Goal: Find contact information: Find contact information

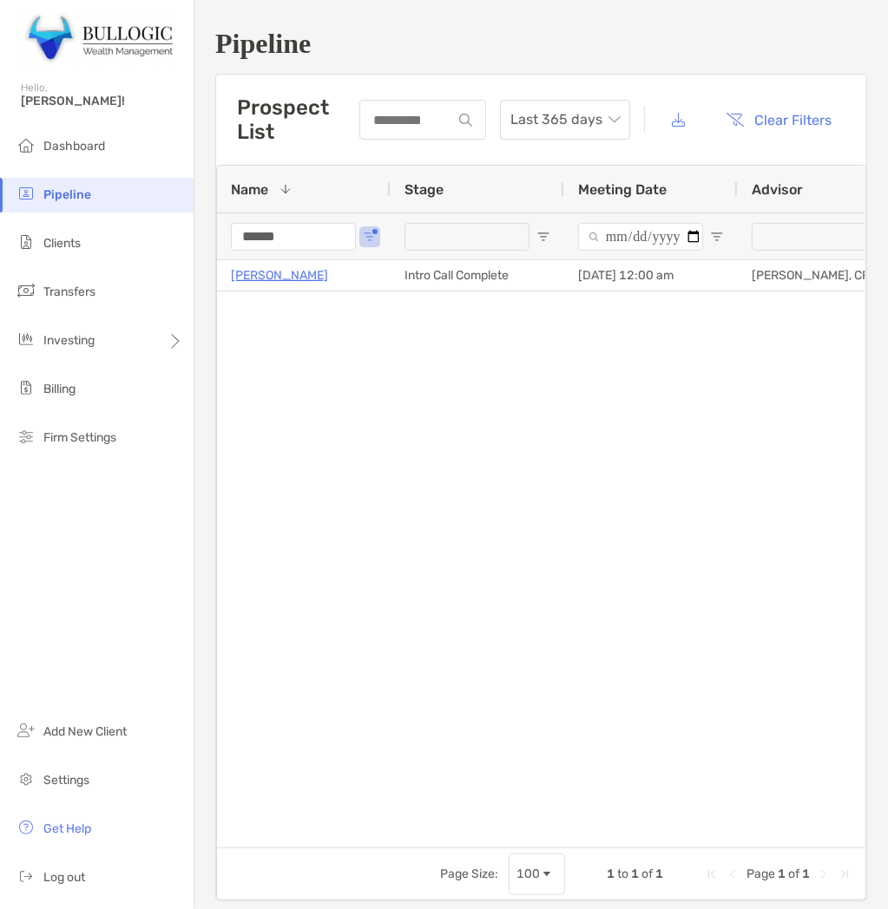
drag, startPoint x: 323, startPoint y: 209, endPoint x: 318, endPoint y: 232, distance: 23.0
click at [323, 209] on div "Name 1" at bounding box center [304, 189] width 146 height 47
click at [318, 232] on input "******" at bounding box center [293, 237] width 125 height 28
click at [325, 226] on input "******" at bounding box center [293, 237] width 125 height 28
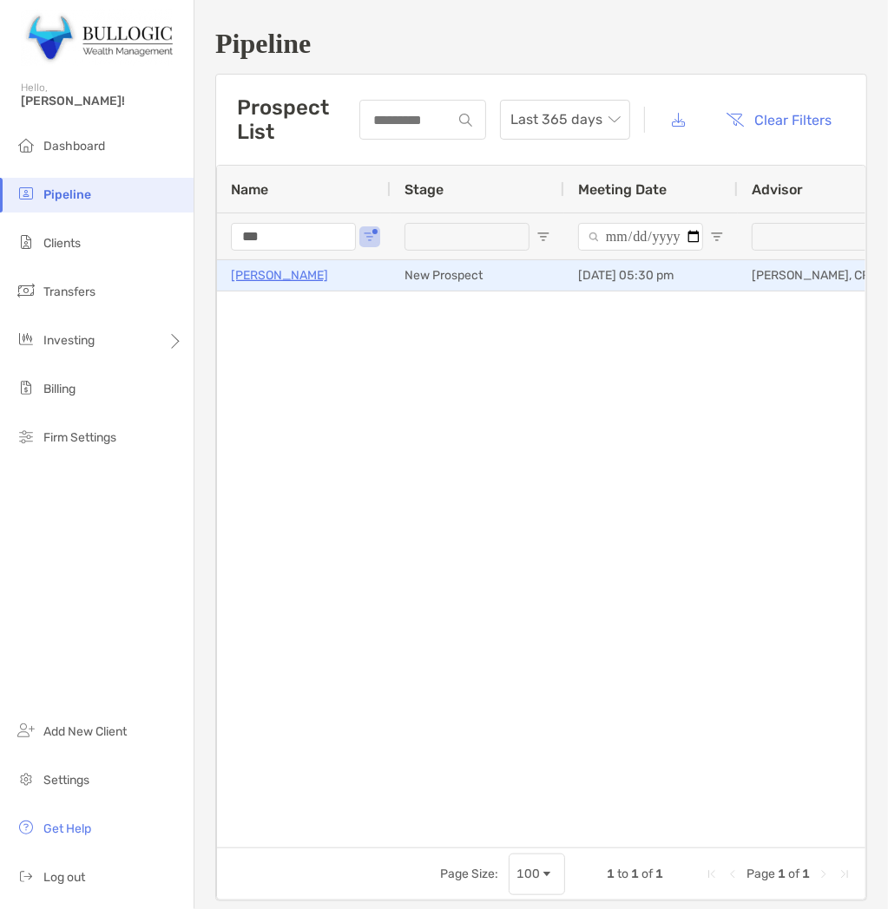
type input "***"
click at [292, 265] on p "[PERSON_NAME]" at bounding box center [279, 276] width 97 height 22
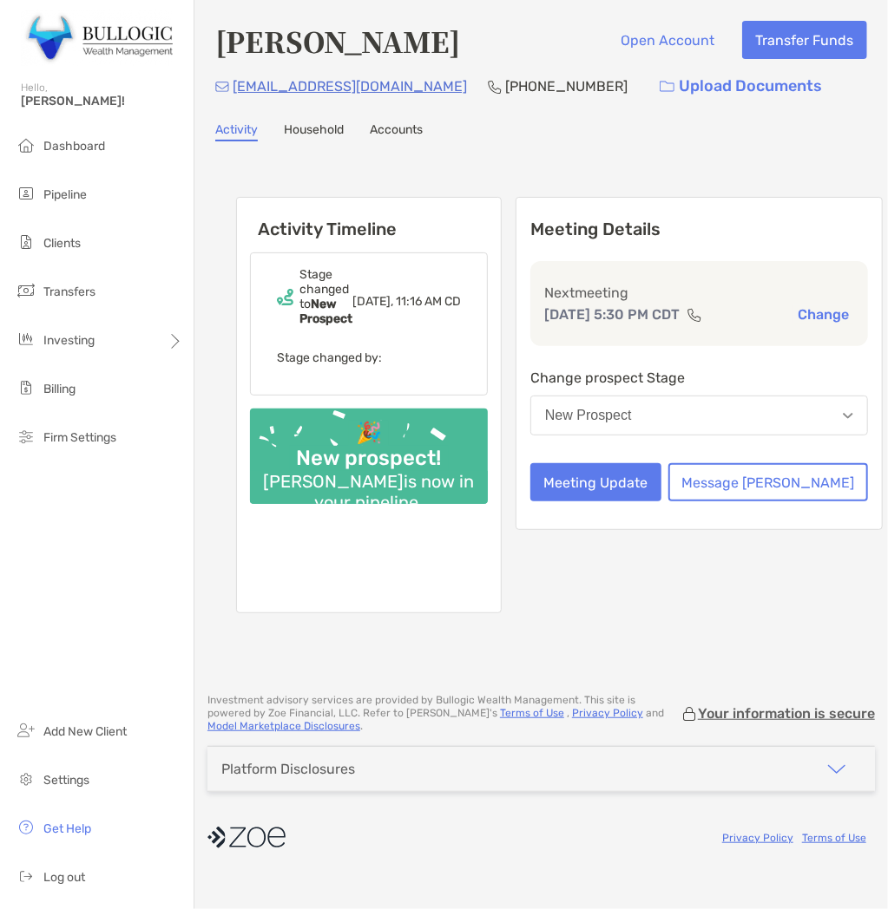
click at [271, 39] on h4 "[PERSON_NAME]" at bounding box center [337, 41] width 245 height 40
drag, startPoint x: 271, startPoint y: 39, endPoint x: 253, endPoint y: 66, distance: 32.0
click at [253, 66] on div "Chibuzo Odigwe Open Account Transfer Funds codigwe@gmail.com (310) 619-5309 Upl…" at bounding box center [541, 63] width 652 height 84
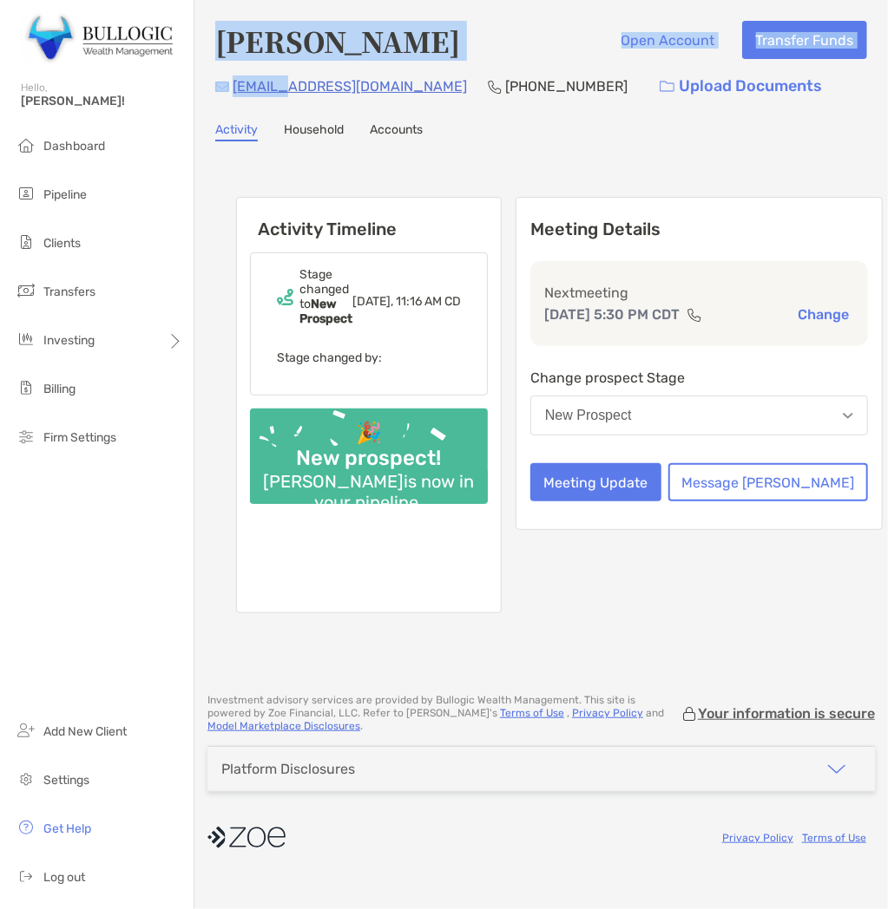
click at [236, 30] on h4 "[PERSON_NAME]" at bounding box center [337, 41] width 245 height 40
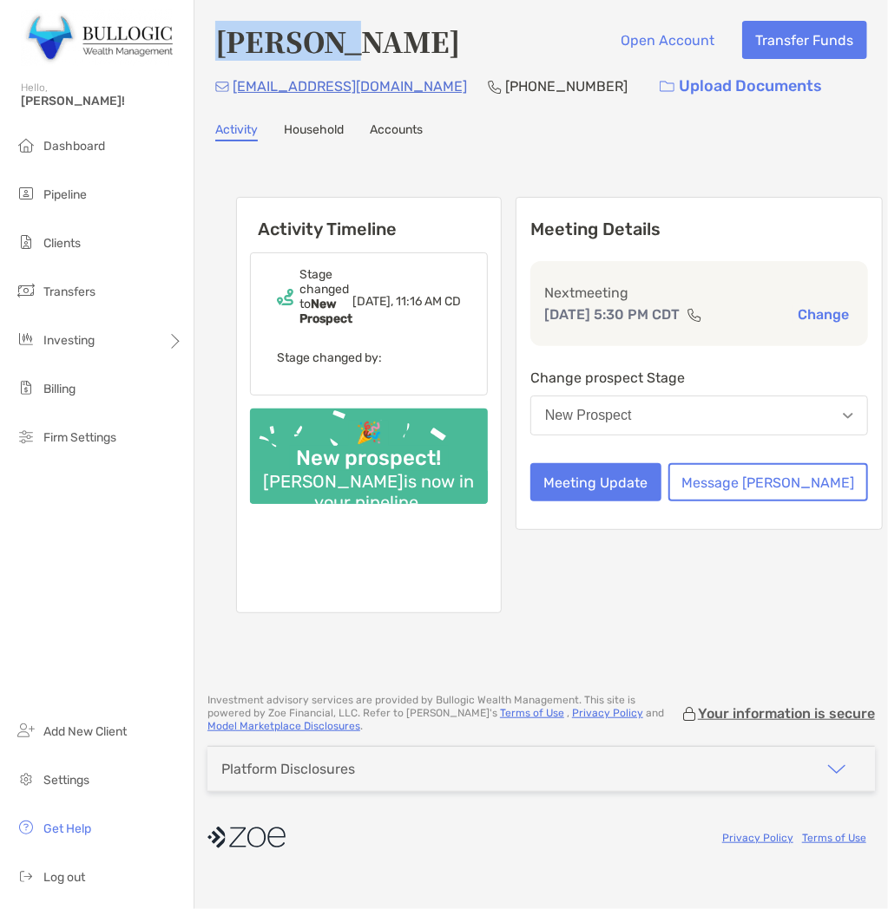
click at [236, 30] on h4 "[PERSON_NAME]" at bounding box center [337, 41] width 245 height 40
click at [405, 50] on h4 "[PERSON_NAME]" at bounding box center [337, 41] width 245 height 40
click at [410, 50] on h4 "[PERSON_NAME]" at bounding box center [337, 41] width 245 height 40
click at [410, 53] on h4 "[PERSON_NAME]" at bounding box center [337, 41] width 245 height 40
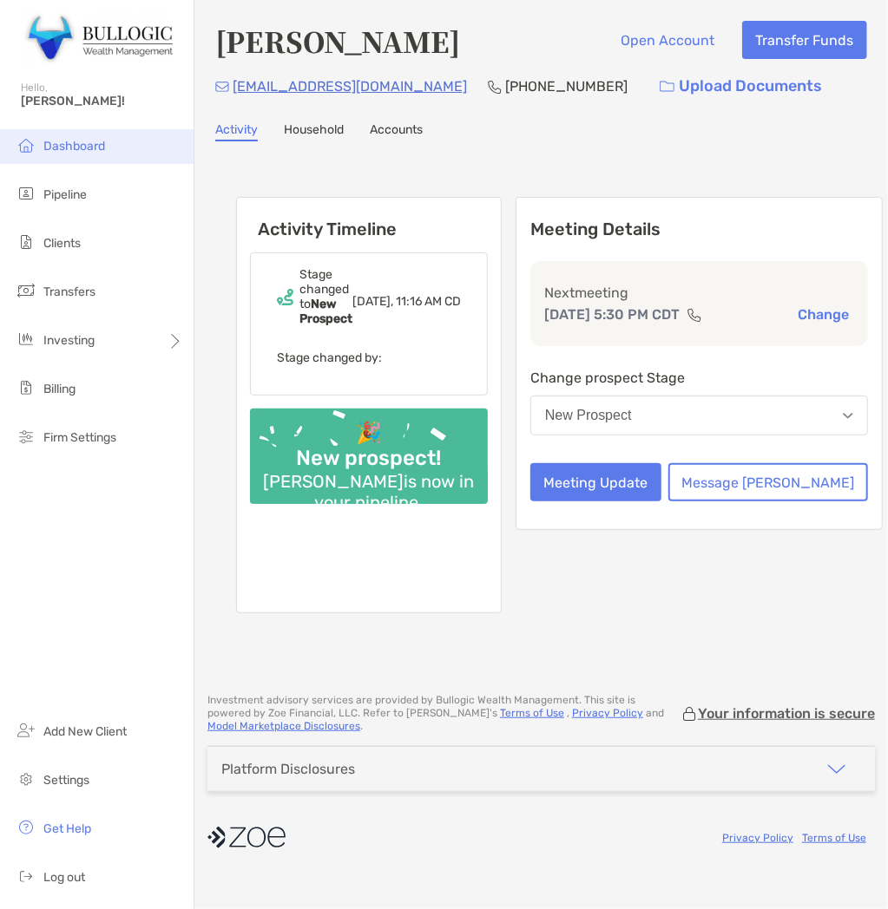
copy h4 "Odigwe"
drag, startPoint x: 361, startPoint y: 83, endPoint x: 331, endPoint y: 107, distance: 38.4
click at [317, 107] on div "Chibuzo Odigwe Open Account Transfer Funds codigwe@gmail.com (310) 619-5309 Upl…" at bounding box center [540, 338] width 693 height 677
drag, startPoint x: 371, startPoint y: 88, endPoint x: 226, endPoint y: 99, distance: 144.5
click at [226, 99] on div "codigwe@gmail.com (310) 619-5309 Upload Documents" at bounding box center [541, 86] width 652 height 37
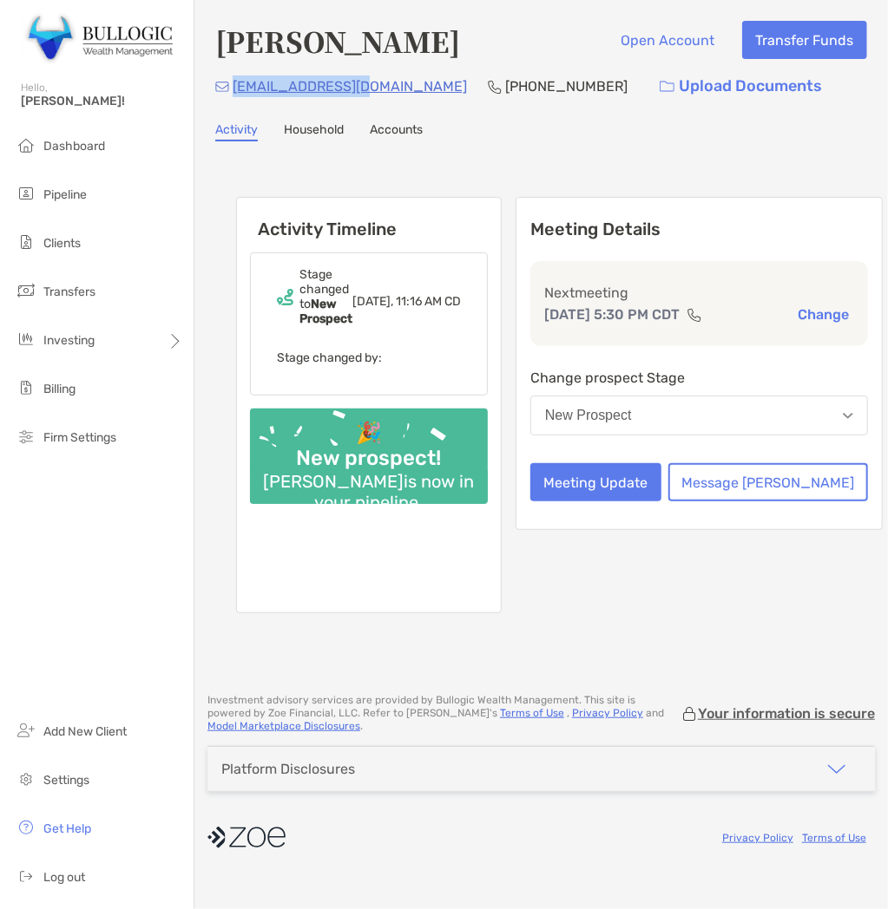
copy p "[EMAIL_ADDRESS][DOMAIN_NAME]"
drag, startPoint x: 498, startPoint y: 75, endPoint x: 400, endPoint y: 85, distance: 98.5
click at [488, 85] on div "[PHONE_NUMBER]" at bounding box center [558, 86] width 140 height 37
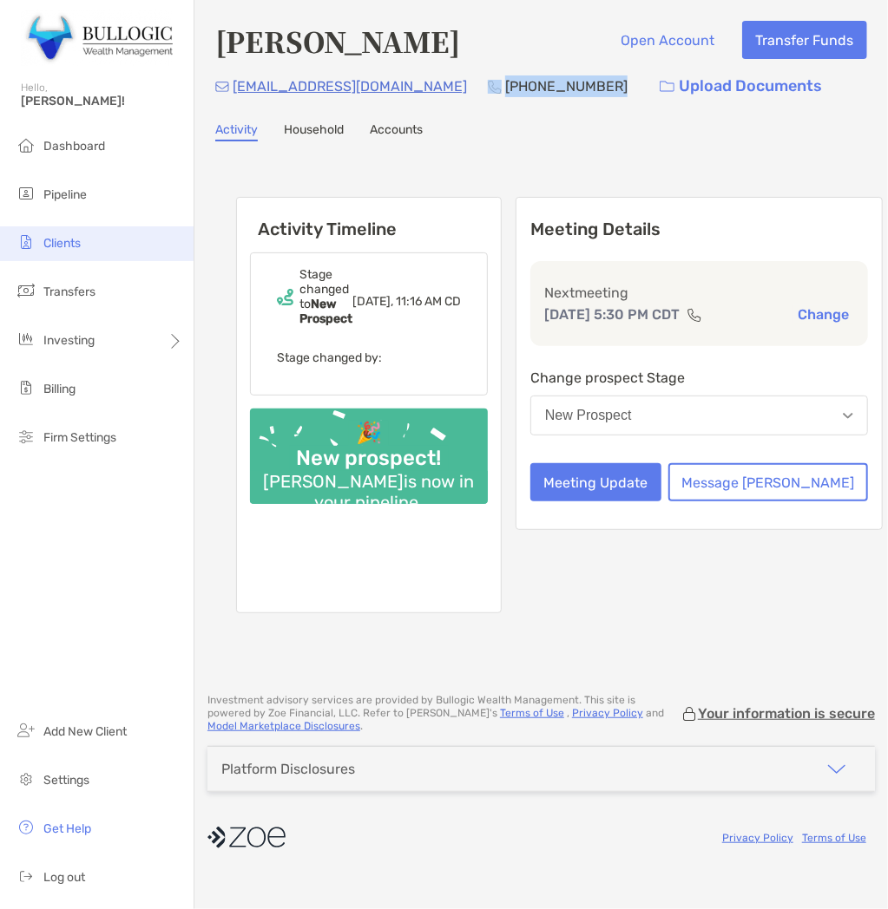
copy div "[PHONE_NUMBER]"
